Goal: Book appointment/travel/reservation

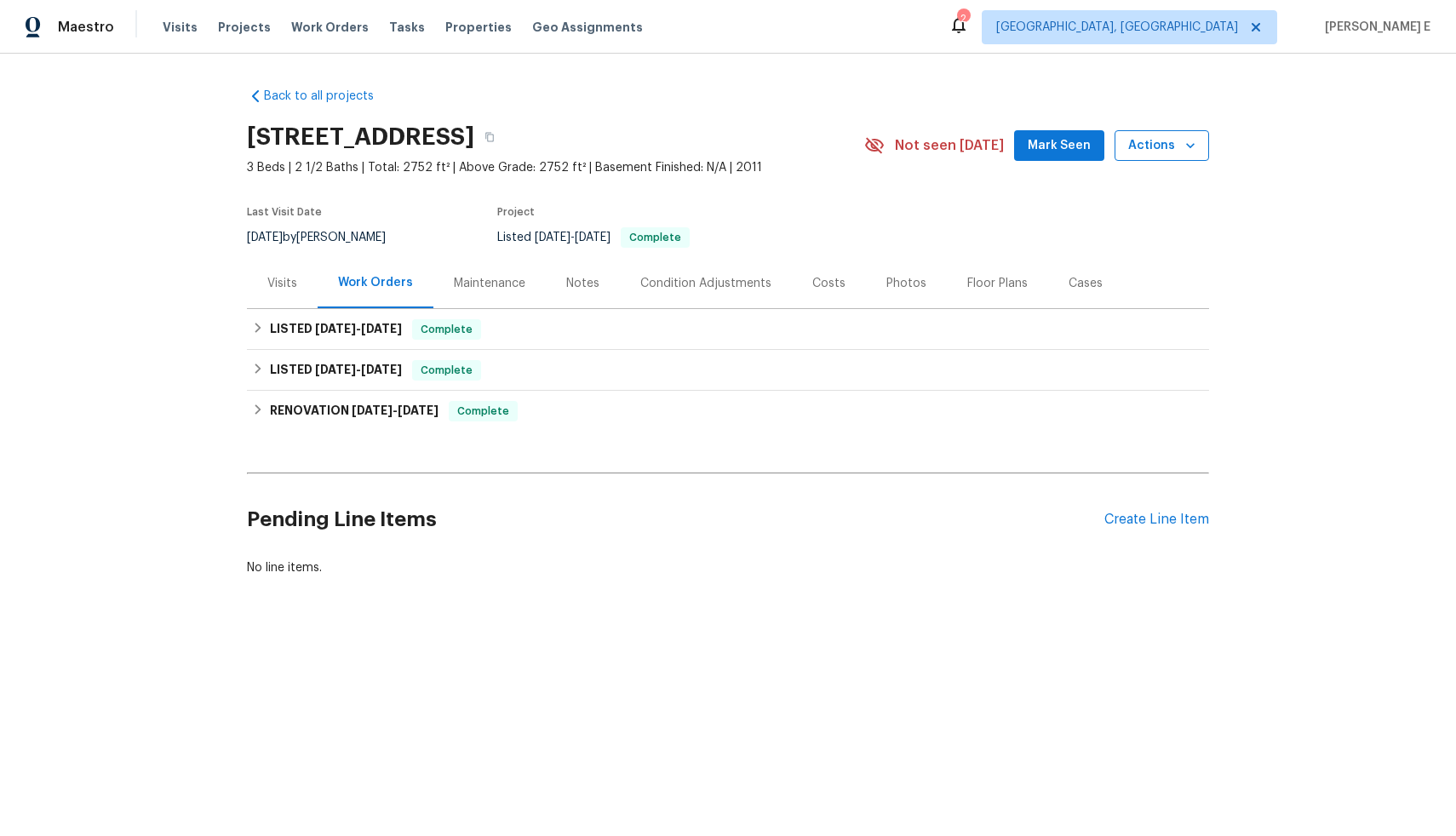
click at [1171, 138] on span "Actions" at bounding box center [1161, 146] width 67 height 21
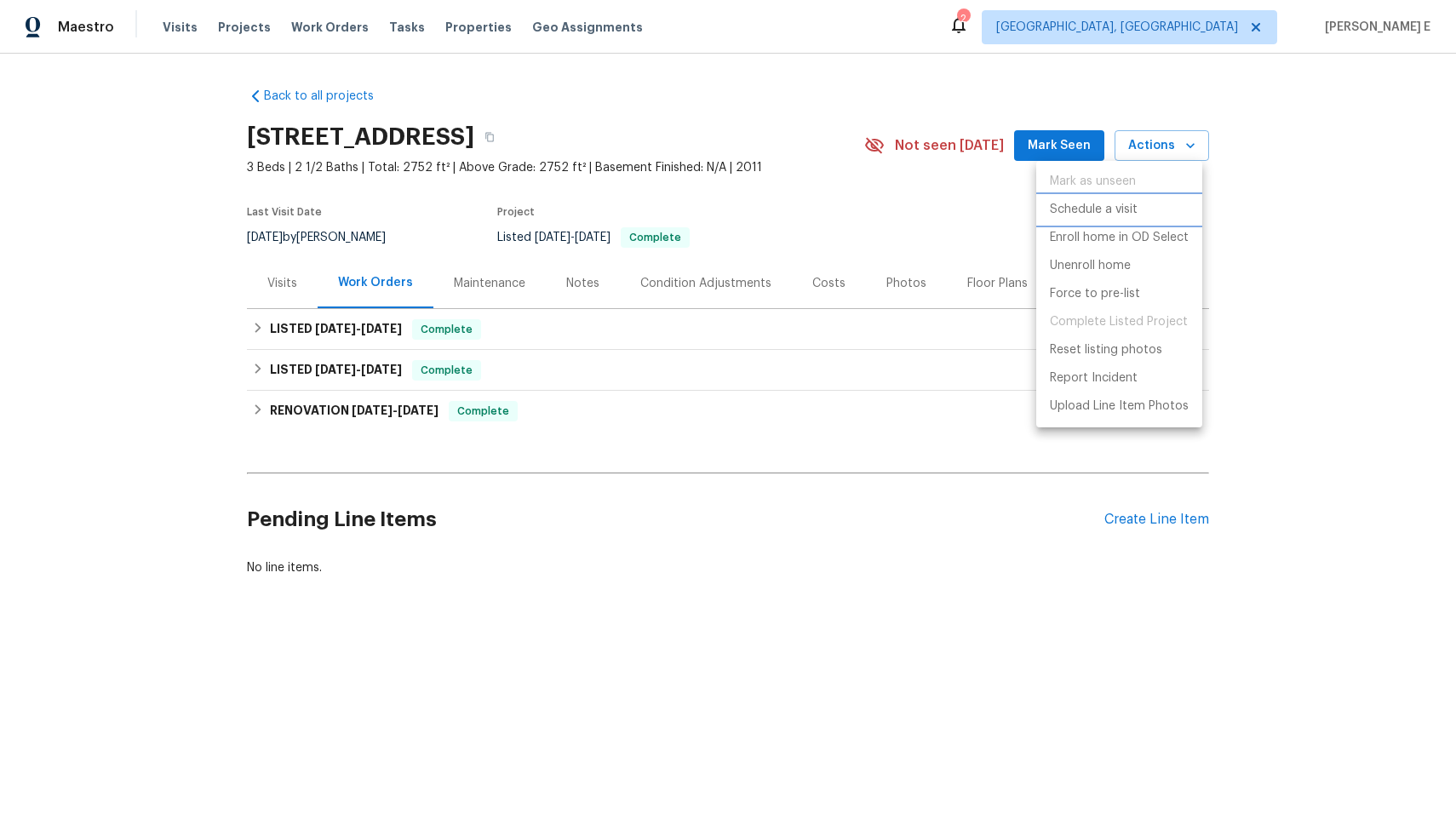
click at [1121, 215] on p "Schedule a visit" at bounding box center [1093, 210] width 88 height 17
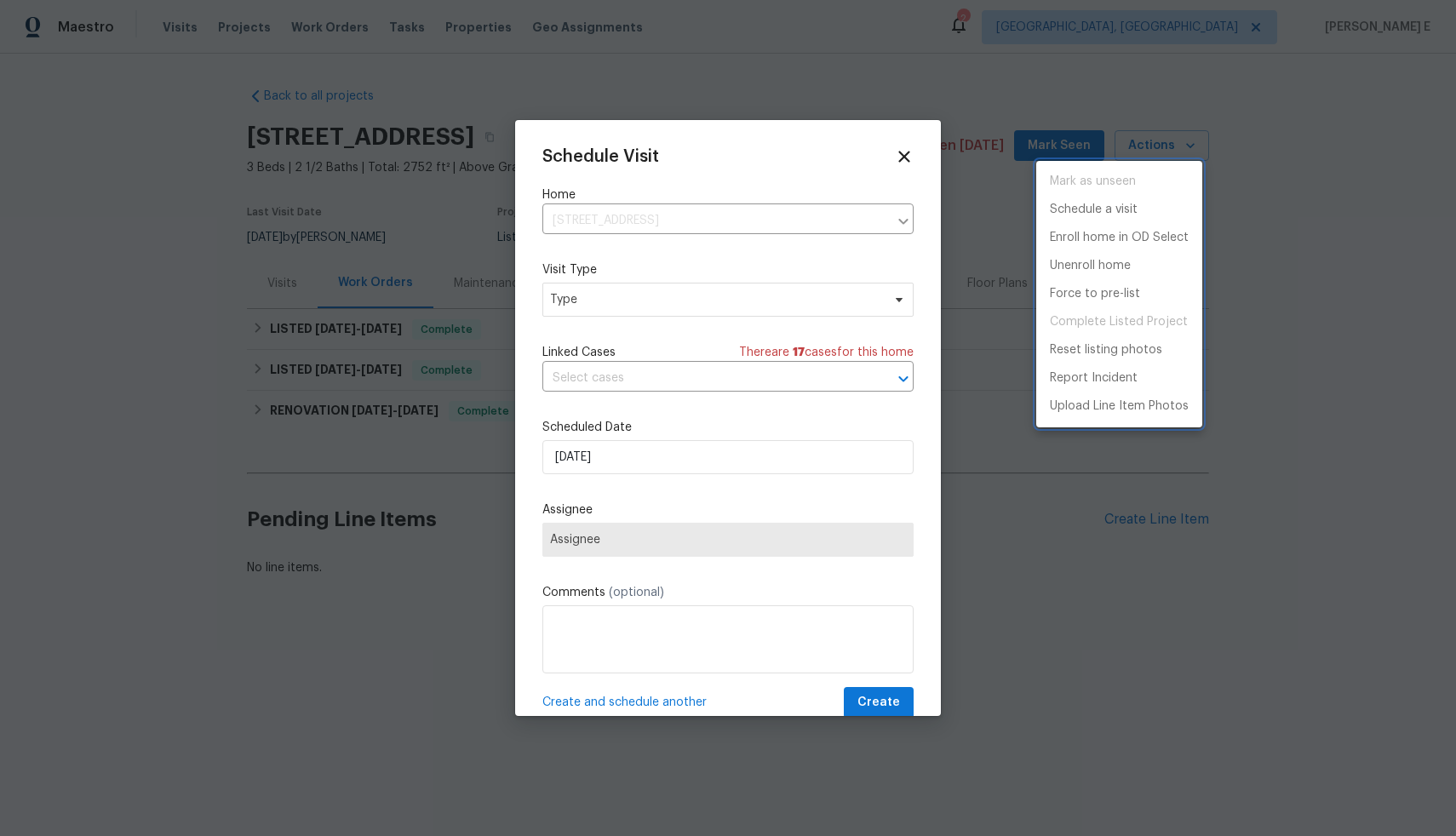
click at [761, 297] on div at bounding box center [728, 418] width 1456 height 836
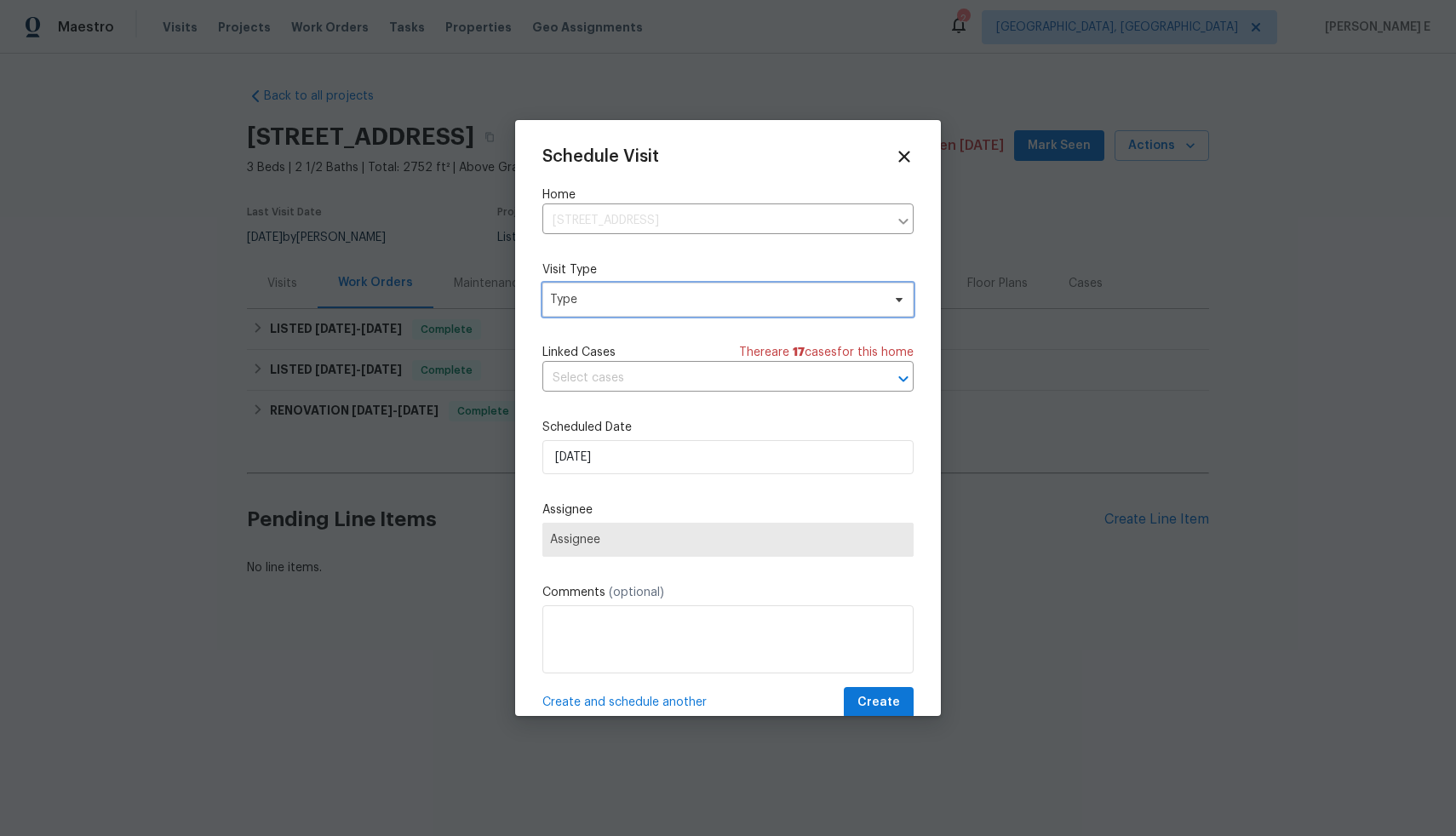
click at [761, 297] on span "Type" at bounding box center [716, 299] width 332 height 17
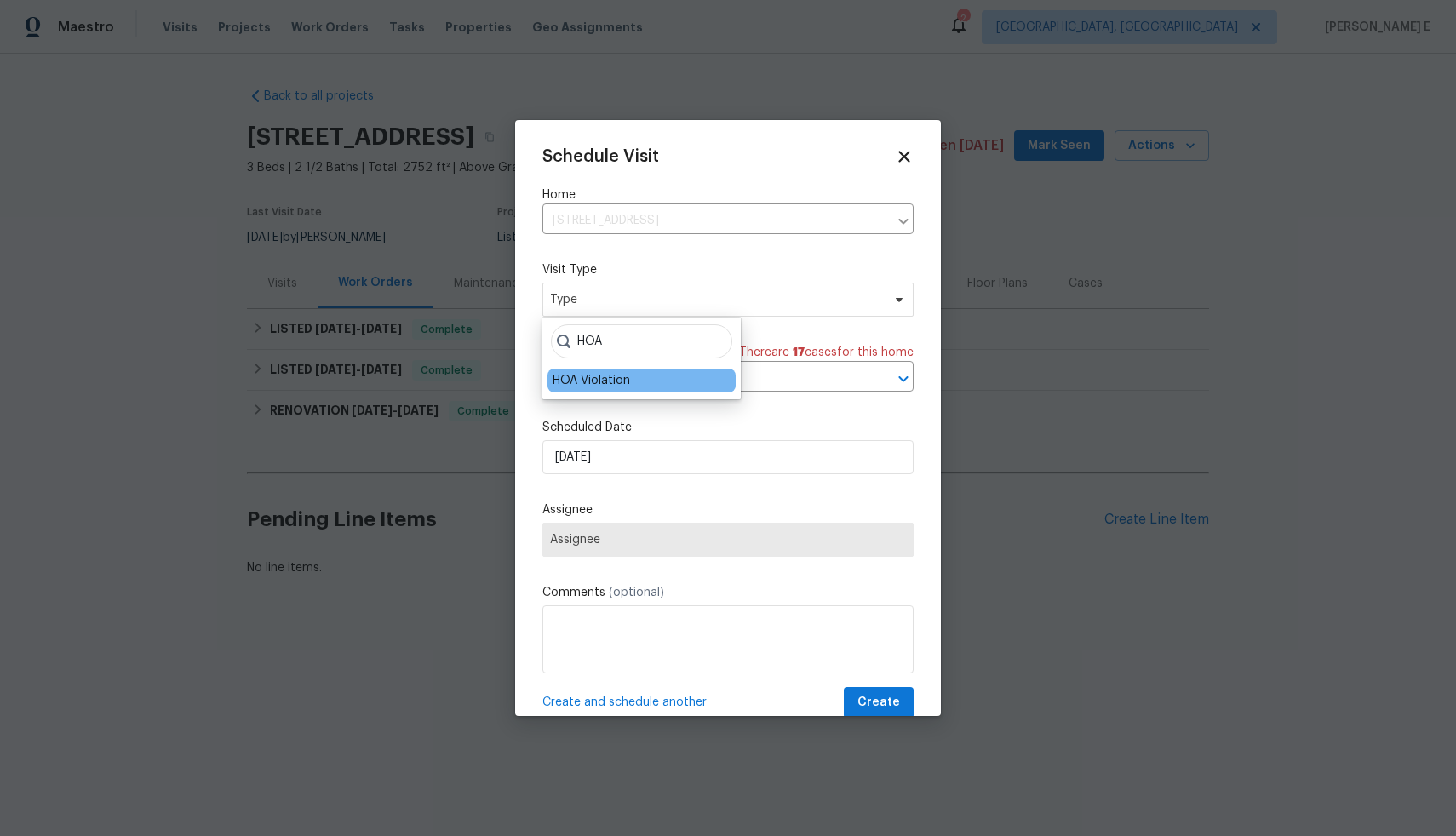
type input "HOA"
click at [689, 386] on div "HOA Violation" at bounding box center [641, 380] width 188 height 24
click at [620, 384] on div "HOA Violation" at bounding box center [591, 381] width 78 height 17
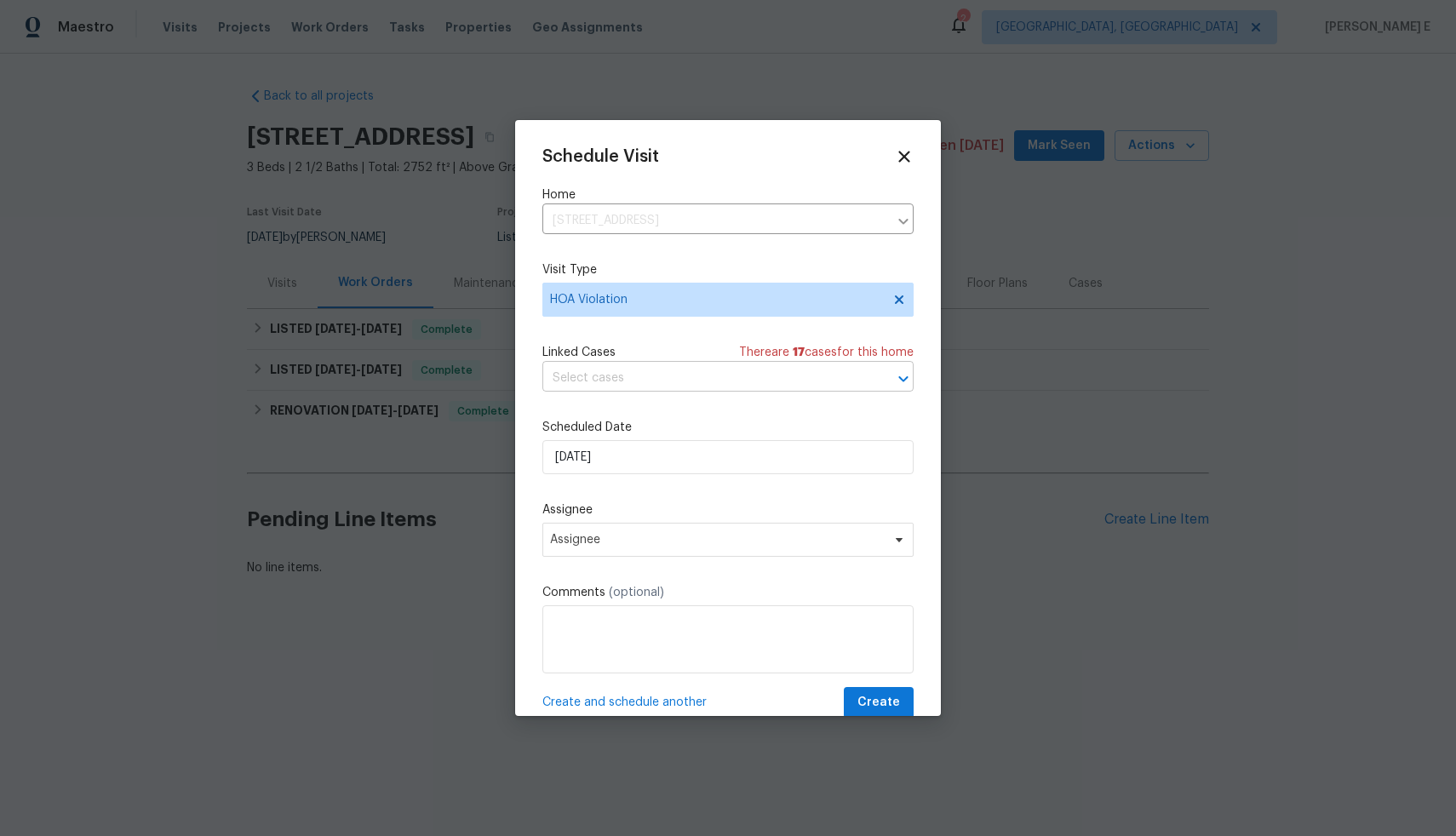
click at [625, 376] on input "text" at bounding box center [704, 378] width 324 height 26
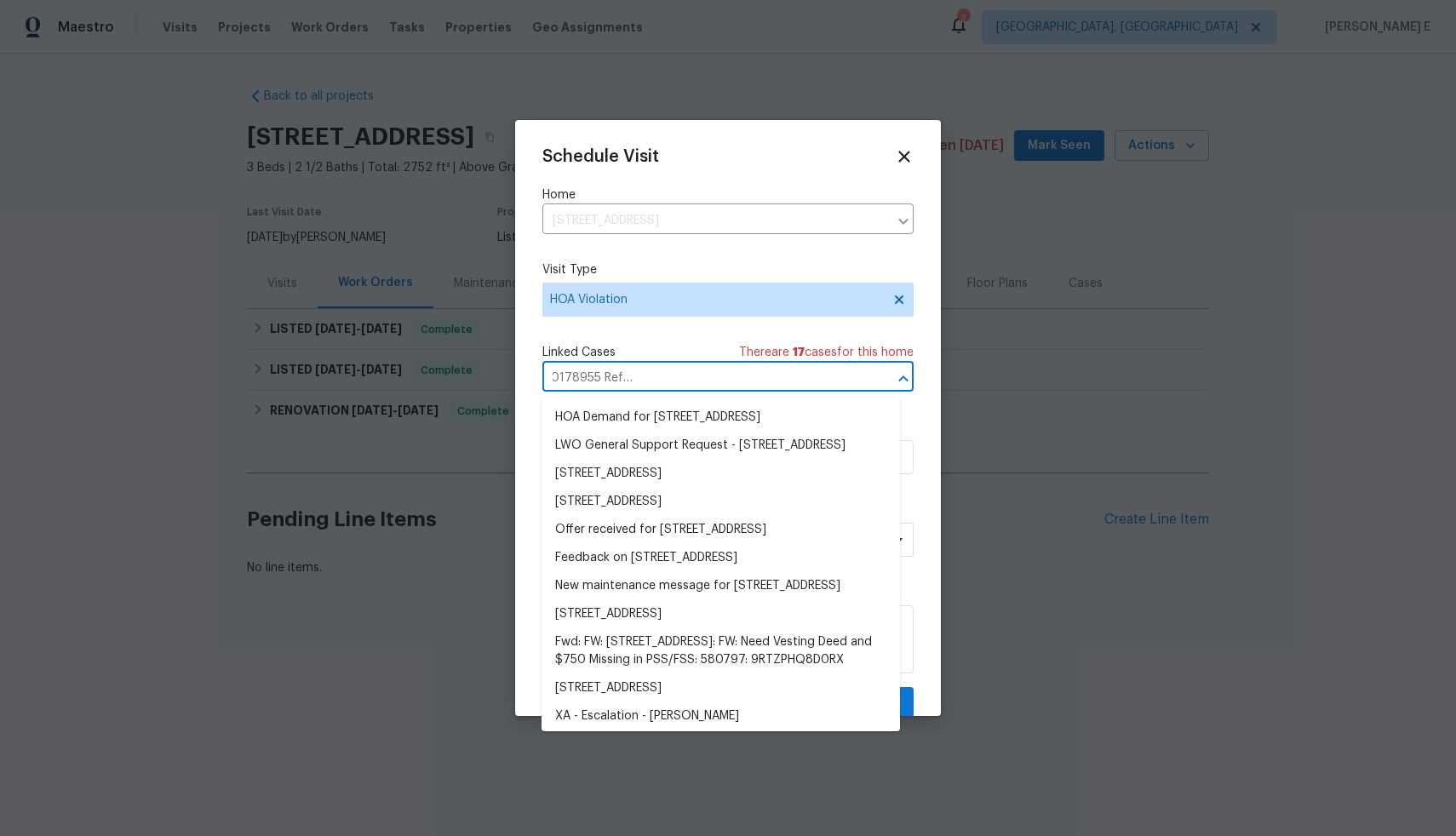
type input "Document Delivery Notice - Order #SP000178955 Ref 1: [STREET_ADDRESS] Ref 2: OP…"
click at [679, 321] on div "Schedule Visit Home [STREET_ADDRESS] ​ Visit Type HOA Violation Linked Cases Th…" at bounding box center [728, 432] width 372 height 571
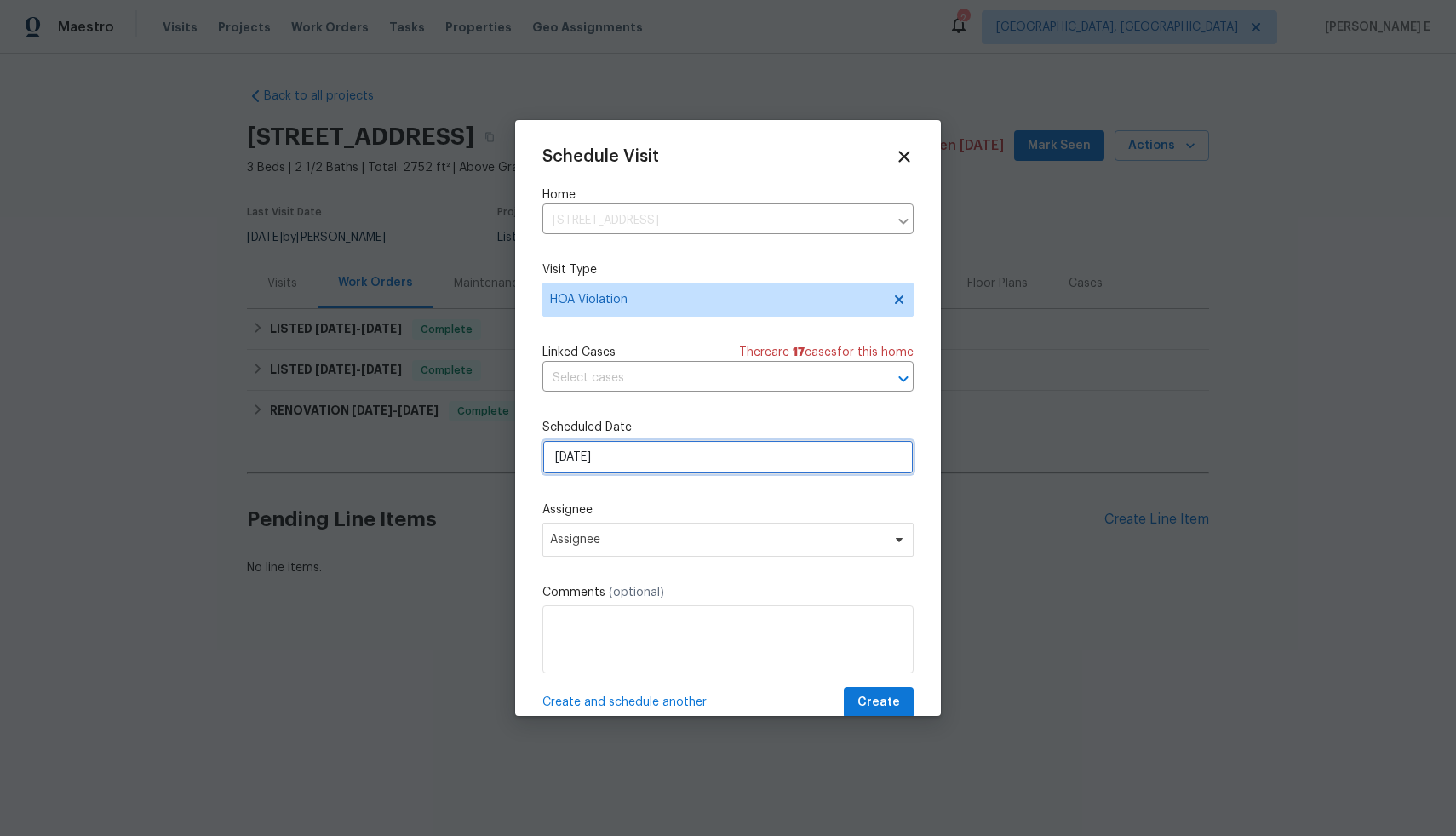
click at [656, 467] on input "[DATE]" at bounding box center [728, 457] width 372 height 34
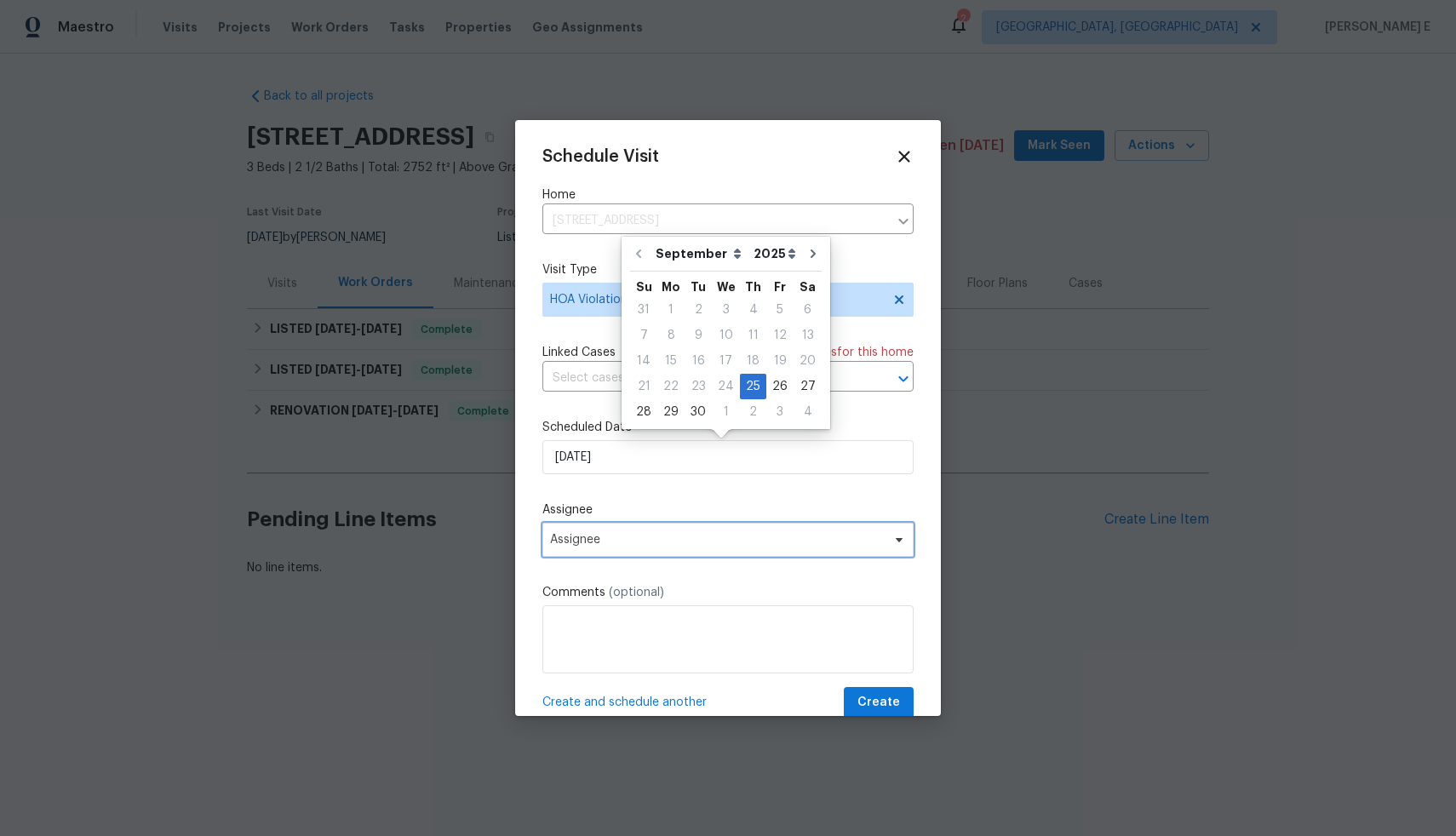
click at [647, 531] on span "Assignee" at bounding box center [728, 540] width 372 height 34
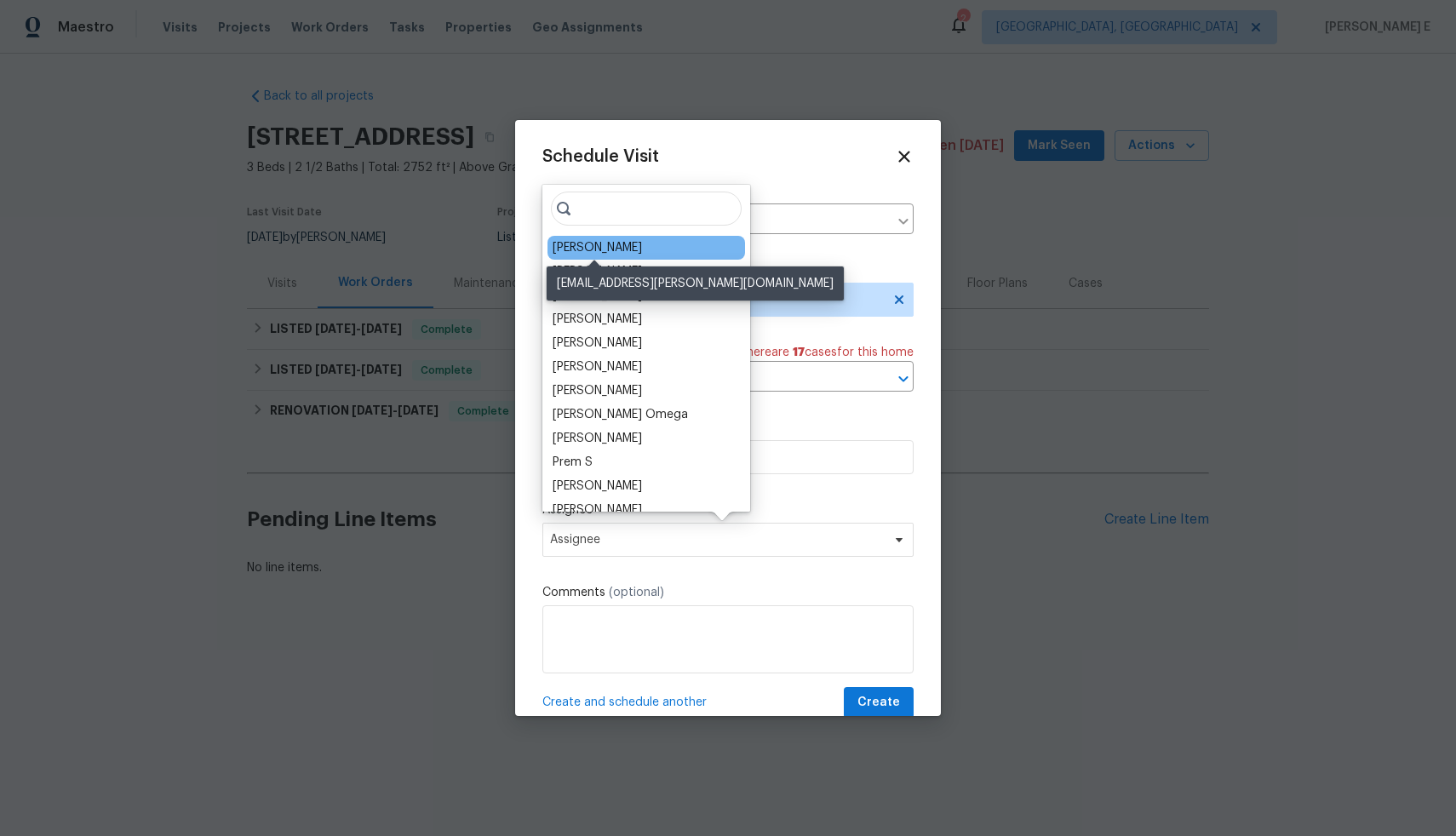
click at [601, 248] on div "[PERSON_NAME]" at bounding box center [597, 248] width 89 height 17
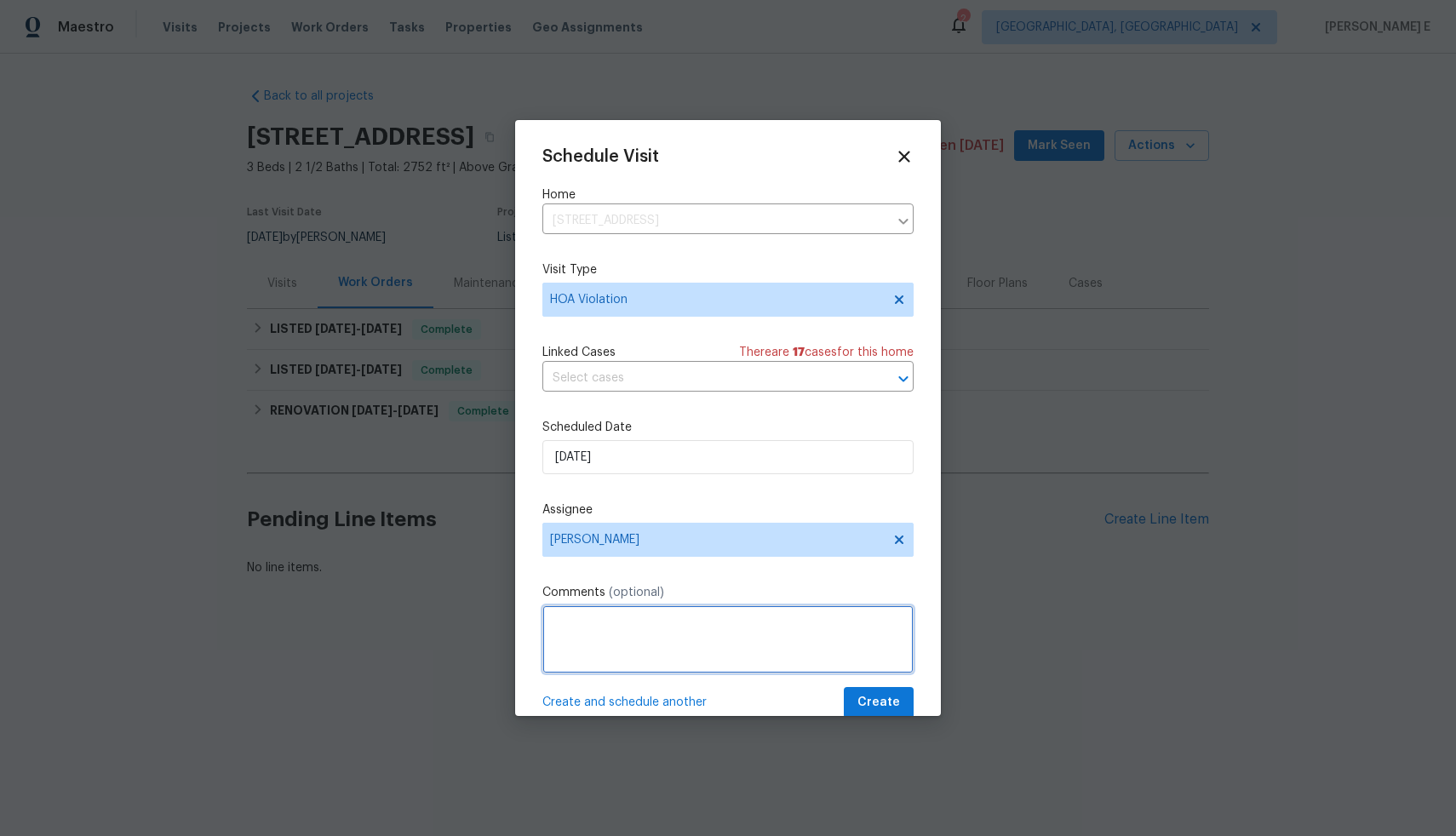
click at [636, 654] on textarea at bounding box center [728, 639] width 372 height 68
click at [715, 630] on textarea "HOA Violation- Remove trashcans from public view" at bounding box center [728, 639] width 372 height 68
click at [872, 634] on textarea "HOA Violation- Remove trash cans from public view" at bounding box center [728, 639] width 372 height 68
type textarea "HOA Violation- Remove trash cans from public view. Please share photos once the…"
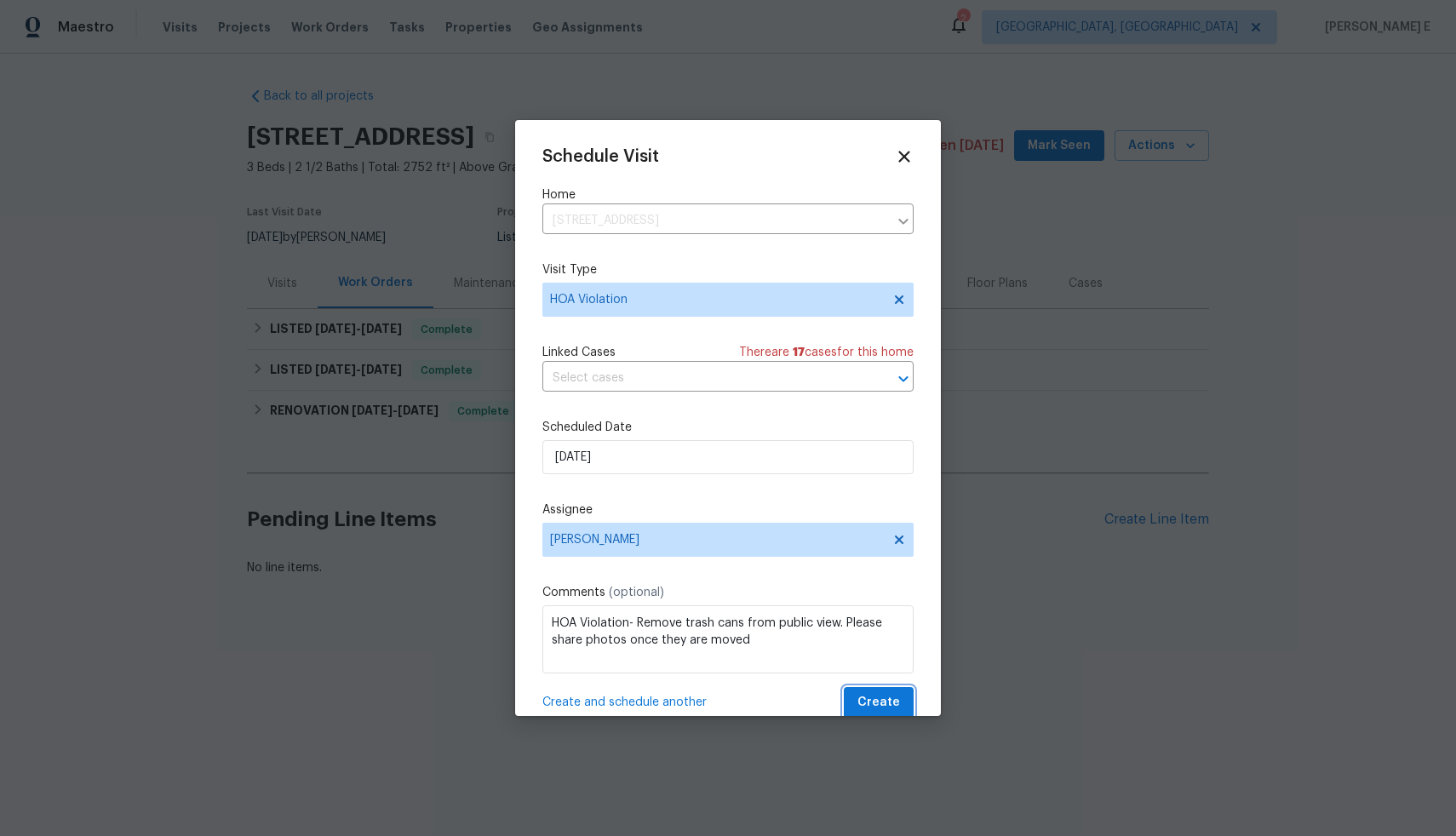
click at [881, 699] on span "Create" at bounding box center [879, 703] width 43 height 21
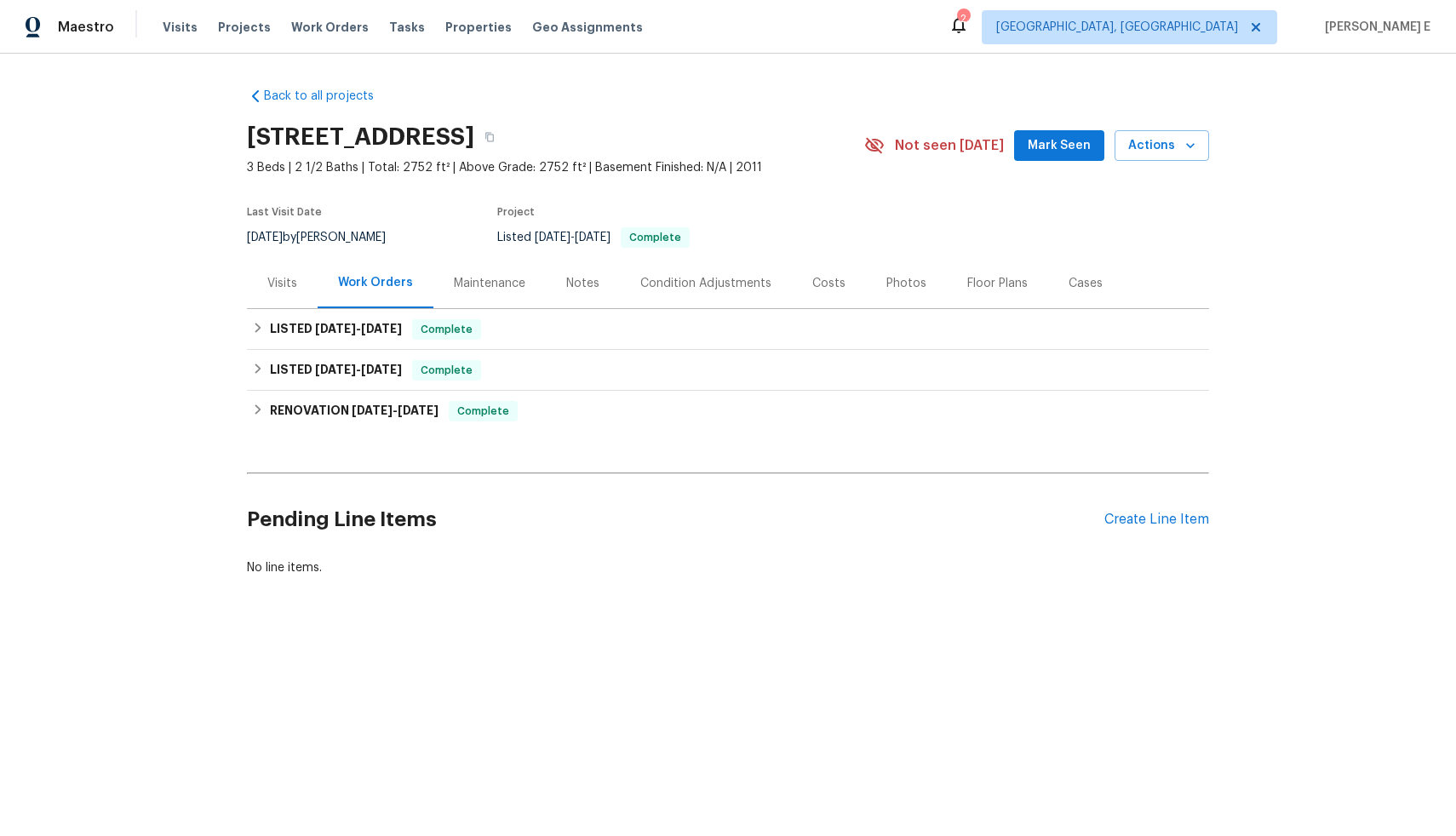
click at [271, 285] on div "Visits" at bounding box center [282, 284] width 30 height 17
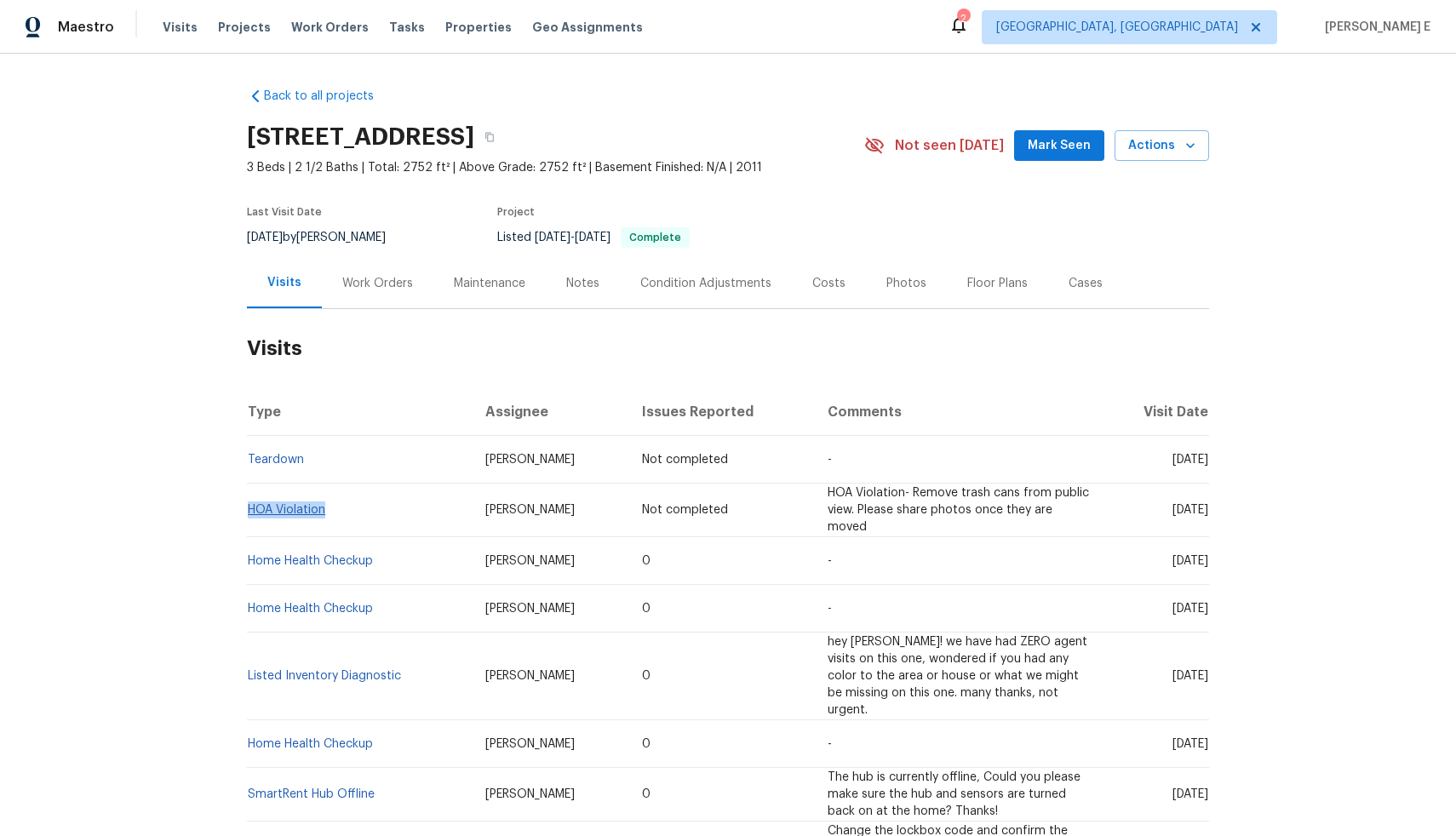
drag, startPoint x: 332, startPoint y: 514, endPoint x: 242, endPoint y: 515, distance: 90.0
click at [247, 515] on td "HOA Violation" at bounding box center [359, 509] width 225 height 53
copy link "HOA Violation"
